Goal: Find specific page/section: Find specific page/section

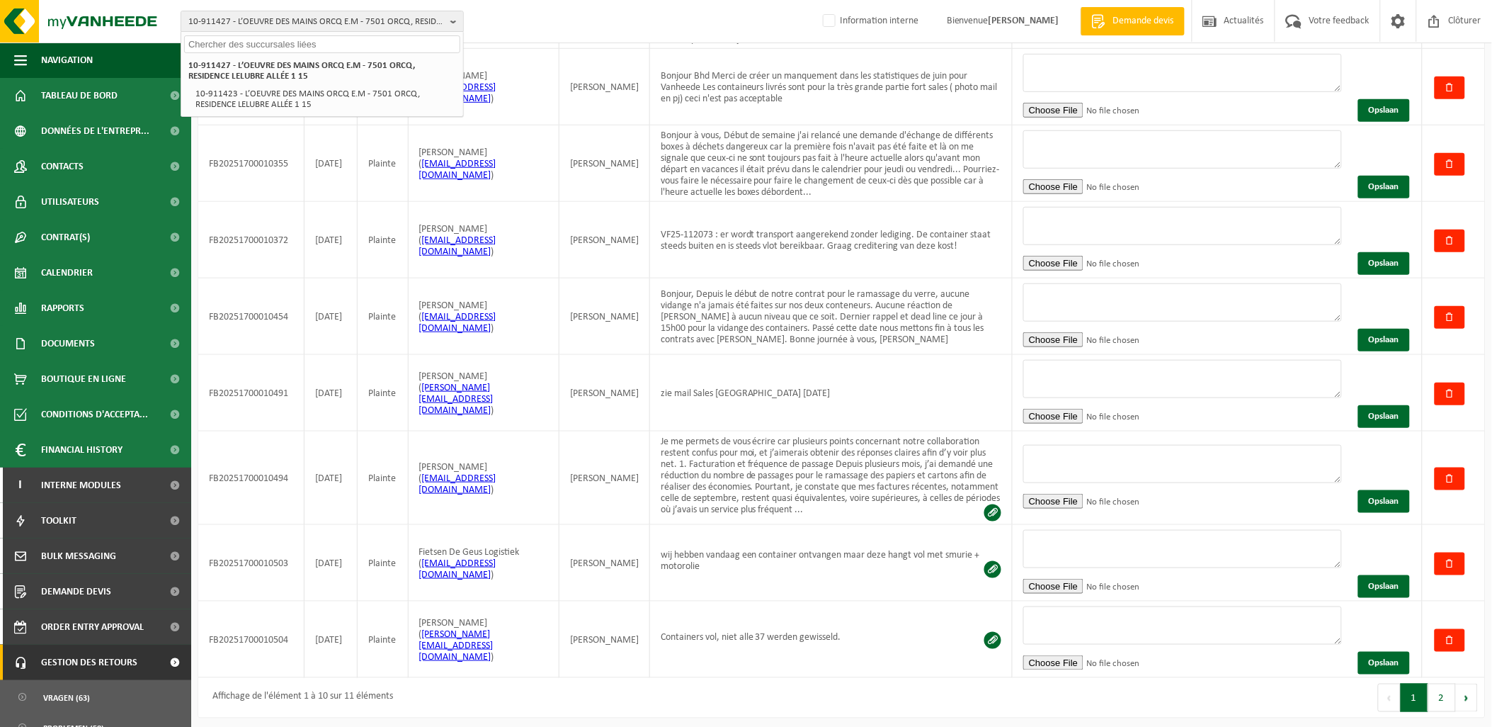
click at [227, 43] on input "text" at bounding box center [322, 44] width 276 height 18
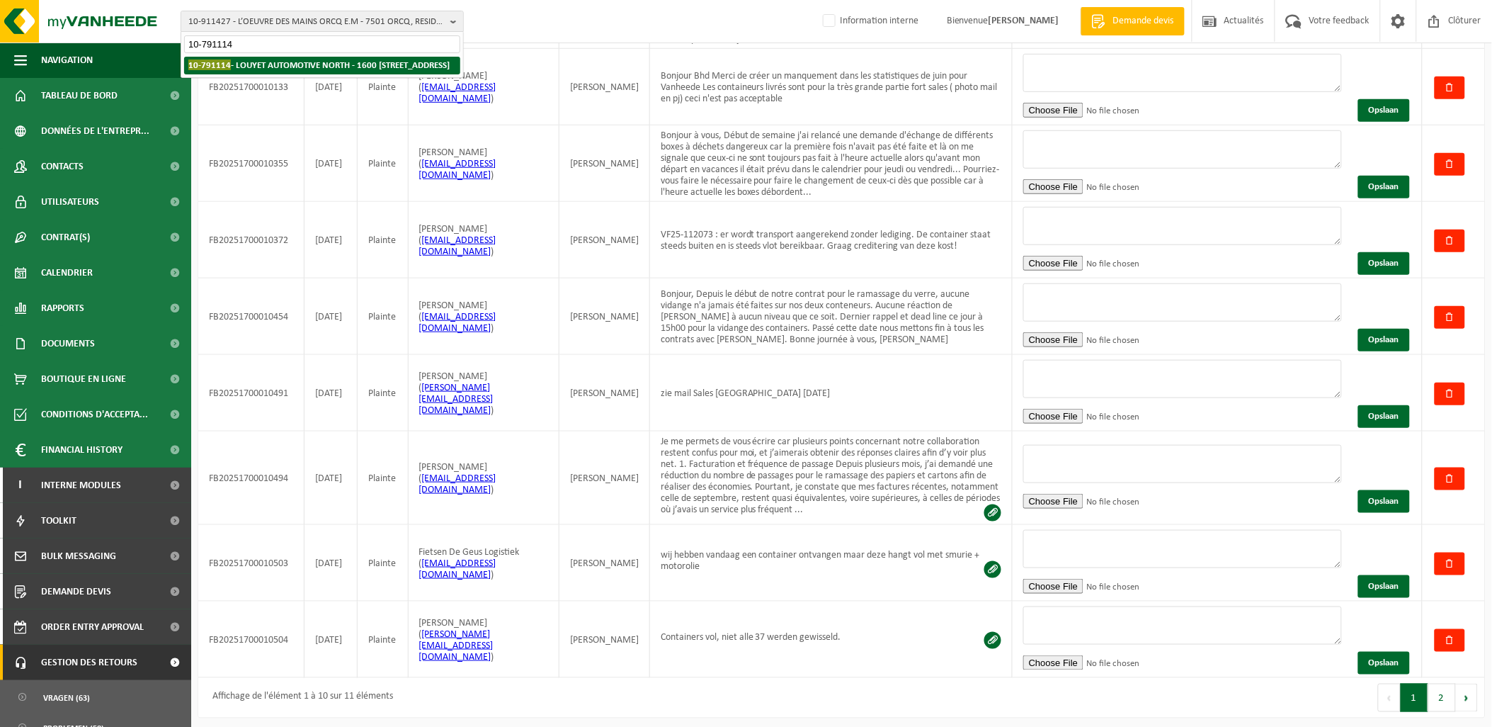
type input "10-791114"
click at [306, 67] on strong "10-791114 - LOUYET AUTOMOTIVE NORTH - 1600 SINT-PIETERS-LEEUW, BERGENSESTEENWEG…" at bounding box center [318, 64] width 261 height 11
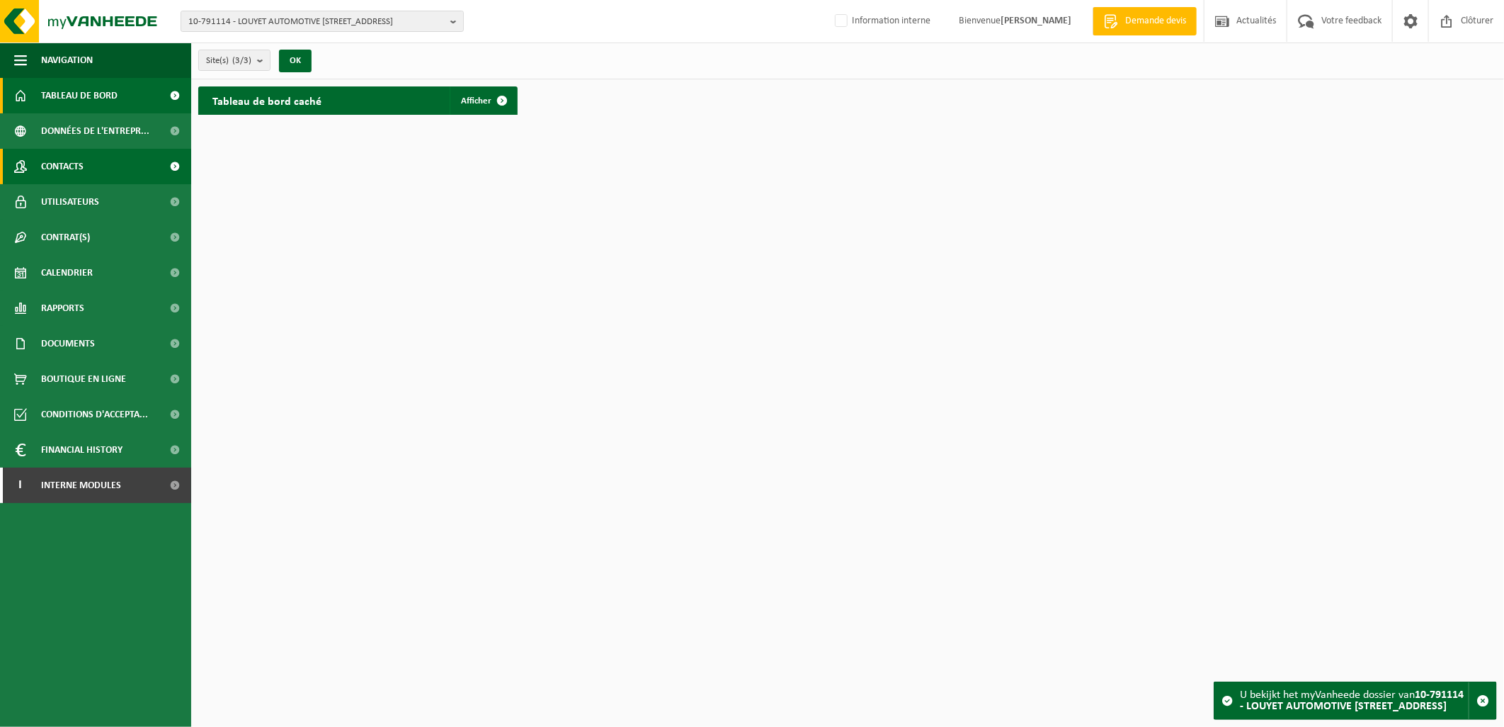
click at [118, 163] on link "Contacts" at bounding box center [95, 166] width 191 height 35
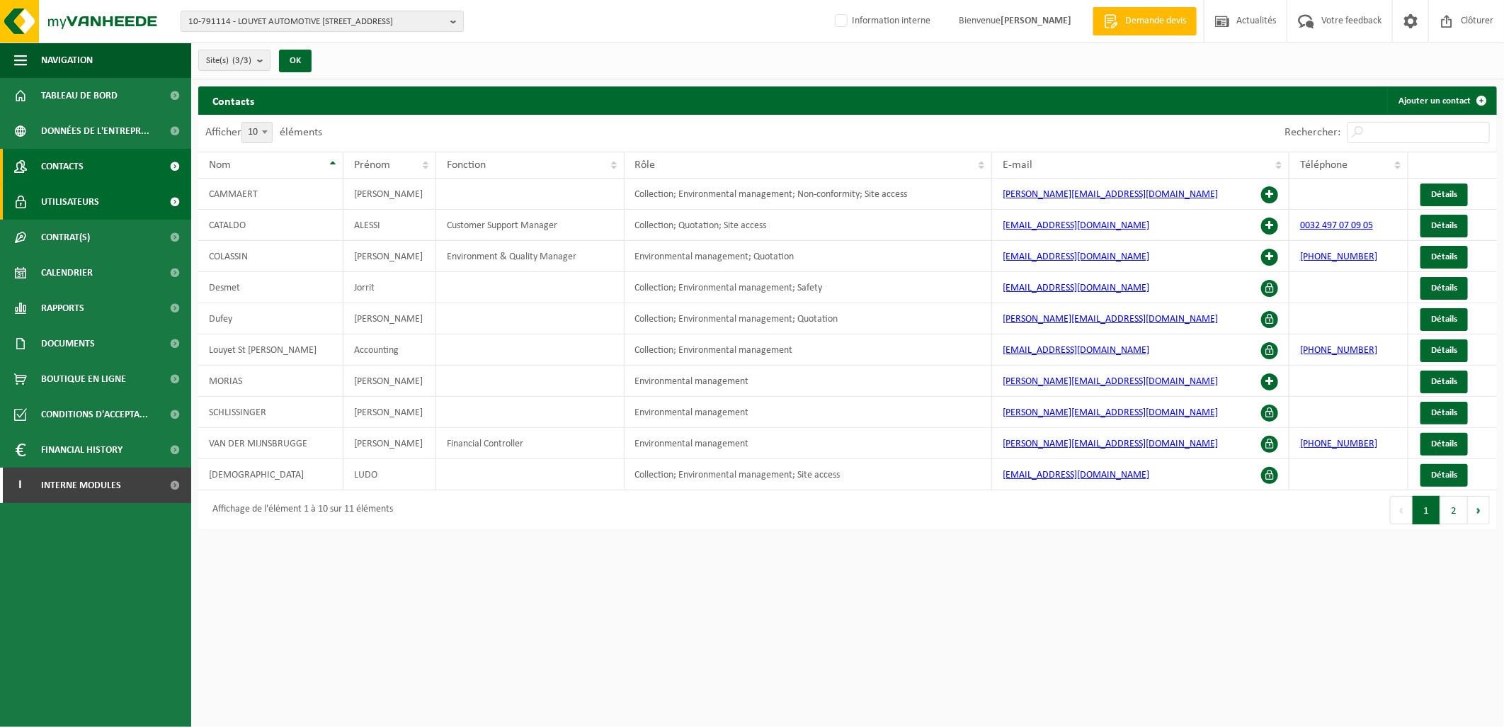
click at [107, 209] on link "Utilisateurs" at bounding box center [95, 201] width 191 height 35
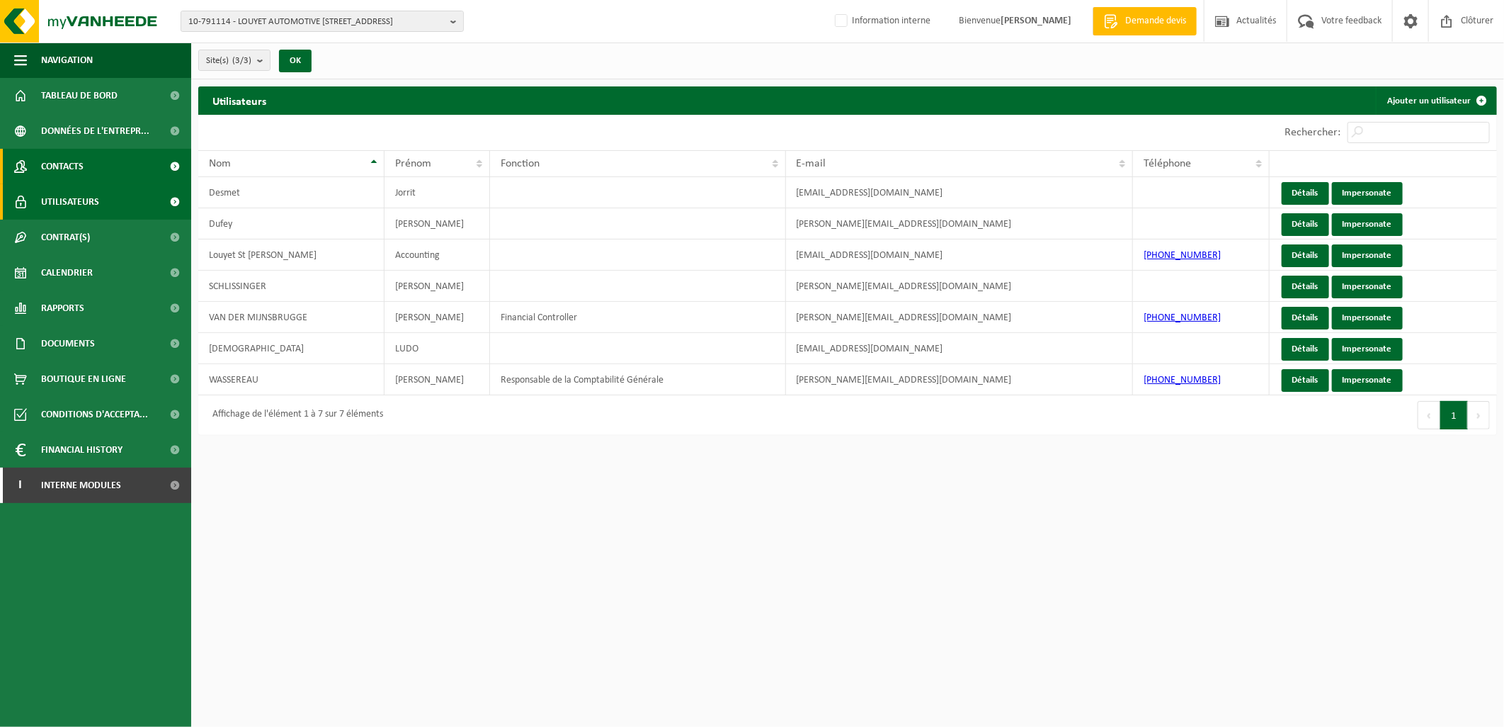
click at [86, 164] on link "Contacts" at bounding box center [95, 166] width 191 height 35
